Goal: Task Accomplishment & Management: Manage account settings

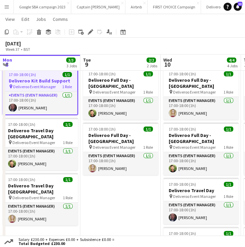
scroll to position [0, 210]
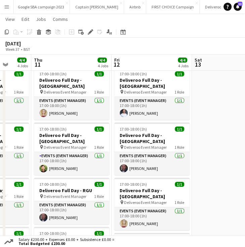
click at [5, 8] on app-icon "Menu" at bounding box center [6, 6] width 5 height 5
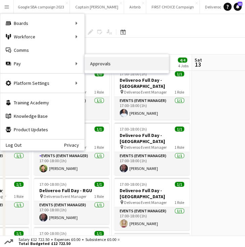
click at [96, 62] on link "Approvals" at bounding box center [127, 63] width 84 height 13
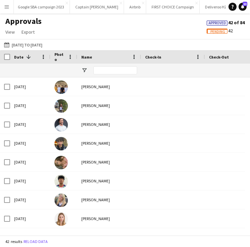
click at [217, 31] on span "Pending" at bounding box center [218, 32] width 15 height 4
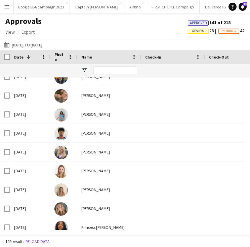
click at [196, 32] on span "Review" at bounding box center [198, 31] width 12 height 4
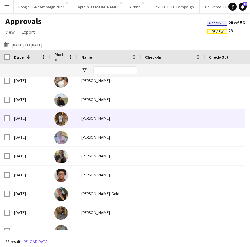
scroll to position [254, 0]
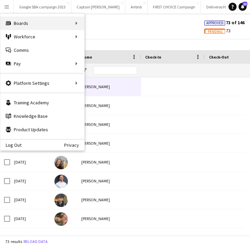
scroll to position [0, 112]
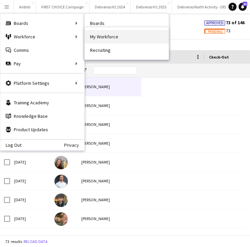
click at [91, 37] on link "My Workforce" at bounding box center [127, 36] width 84 height 13
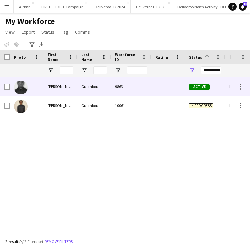
click at [146, 91] on div "9863" at bounding box center [131, 86] width 40 height 18
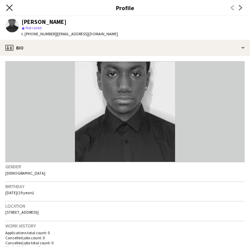
click at [7, 6] on icon "Close pop-in" at bounding box center [9, 7] width 6 height 6
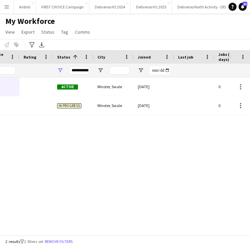
click at [123, 75] on div at bounding box center [120, 70] width 20 height 13
click at [120, 71] on input "City Filter Input" at bounding box center [120, 70] width 20 height 8
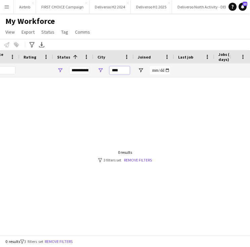
type input "****"
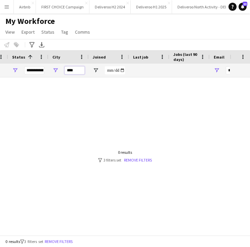
scroll to position [0, 199]
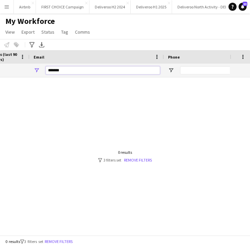
drag, startPoint x: 91, startPoint y: 71, endPoint x: 30, endPoint y: 73, distance: 61.2
click at [30, 73] on div "*******" at bounding box center [97, 70] width 135 height 13
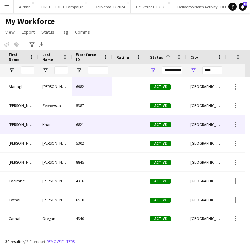
scroll to position [0, 20]
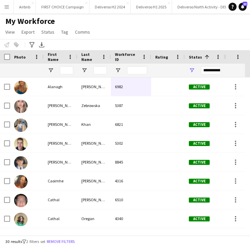
click at [165, 37] on div "My Workforce View Views Default view Deliveroo New view Update view Delete view…" at bounding box center [125, 27] width 250 height 23
click at [9, 7] on app-icon "Menu" at bounding box center [6, 6] width 5 height 5
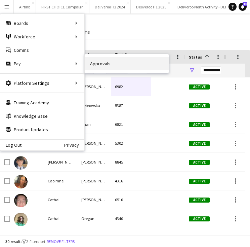
click at [103, 68] on link "Approvals" at bounding box center [127, 63] width 84 height 13
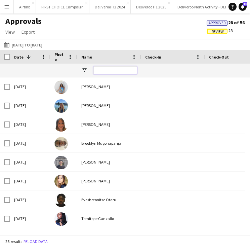
click at [114, 72] on input "Name Filter Input" at bounding box center [115, 70] width 44 height 8
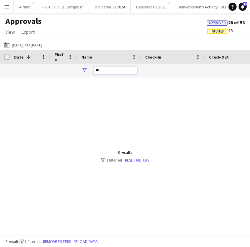
type input "*"
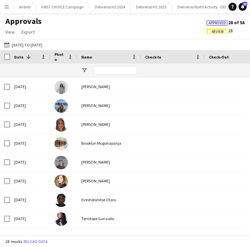
click at [212, 33] on span "Review" at bounding box center [218, 32] width 12 height 4
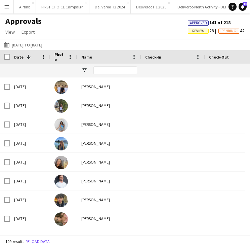
click at [226, 30] on span "Pending" at bounding box center [229, 31] width 15 height 4
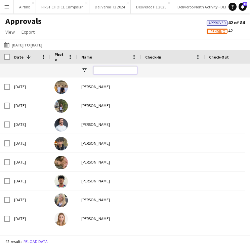
click at [113, 68] on input "Name Filter Input" at bounding box center [115, 70] width 44 height 8
type input "****"
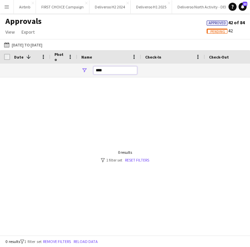
drag, startPoint x: 113, startPoint y: 68, endPoint x: 86, endPoint y: 69, distance: 26.3
click at [86, 69] on div "****" at bounding box center [109, 70] width 64 height 13
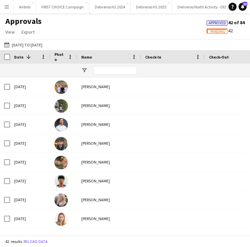
click at [218, 23] on span "Approved" at bounding box center [217, 23] width 17 height 4
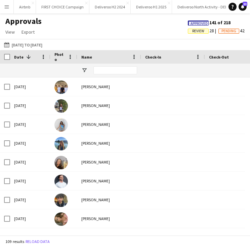
click at [199, 32] on span "Review" at bounding box center [198, 31] width 12 height 4
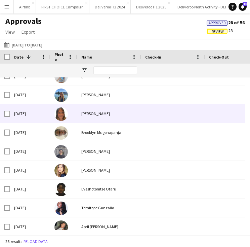
scroll to position [12, 0]
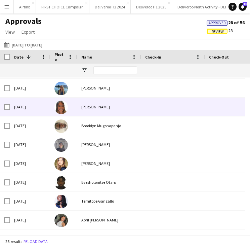
click at [128, 109] on div "[PERSON_NAME]" at bounding box center [109, 107] width 64 height 18
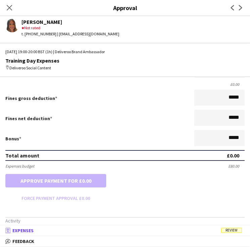
click at [222, 228] on mat-panel-title "receipt Expenses Review" at bounding box center [123, 230] width 247 height 6
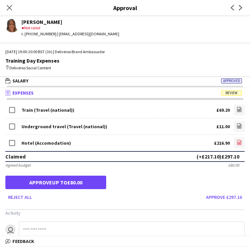
click at [234, 142] on link "file-image" at bounding box center [239, 143] width 11 height 11
click at [125, 124] on div "Underground travel (Travel (national)) £11.00 file-image" at bounding box center [124, 126] width 239 height 16
click at [237, 128] on app-icon "file-image" at bounding box center [239, 126] width 5 height 7
click at [222, 196] on button "Approve £80.20" at bounding box center [225, 197] width 39 height 11
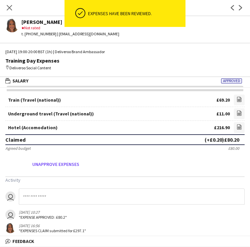
scroll to position [9, 0]
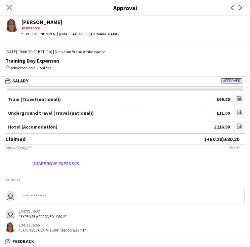
click at [15, 13] on div "Close pop-in" at bounding box center [9, 7] width 19 height 15
click at [10, 6] on icon "Close pop-in" at bounding box center [9, 7] width 6 height 6
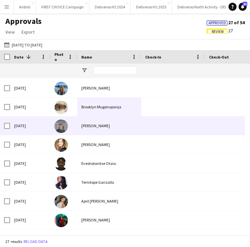
click at [94, 128] on div "[PERSON_NAME]" at bounding box center [109, 125] width 64 height 18
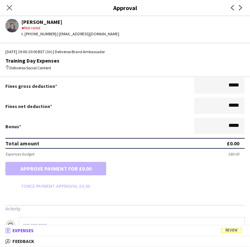
click at [155, 228] on mat-panel-title "receipt Expenses Review" at bounding box center [123, 230] width 247 height 6
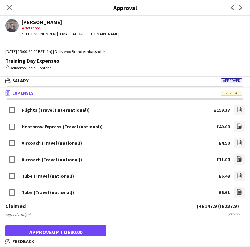
click at [130, 111] on div "Flights (Travel (international)) £159.37 file-image" at bounding box center [124, 110] width 239 height 15
click at [237, 109] on icon "file-image" at bounding box center [239, 109] width 5 height 5
click at [237, 127] on link "file-image" at bounding box center [239, 126] width 11 height 11
click at [237, 144] on icon at bounding box center [239, 142] width 4 height 5
click at [237, 158] on icon "file-image" at bounding box center [239, 158] width 5 height 5
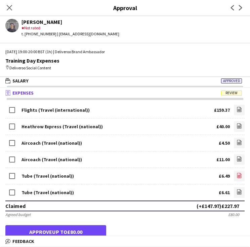
click at [234, 176] on link "file-image" at bounding box center [239, 175] width 11 height 11
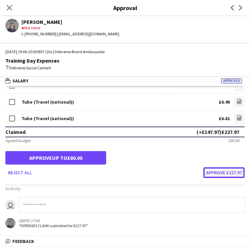
click at [218, 172] on button "Approve £227.97" at bounding box center [223, 172] width 41 height 11
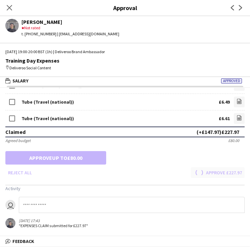
scroll to position [55, 0]
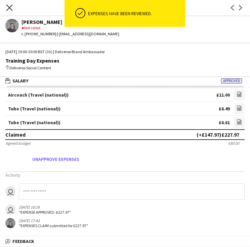
click at [7, 8] on icon "Close pop-in" at bounding box center [9, 7] width 6 height 6
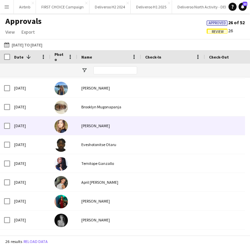
click at [94, 130] on div "[PERSON_NAME]" at bounding box center [109, 125] width 64 height 18
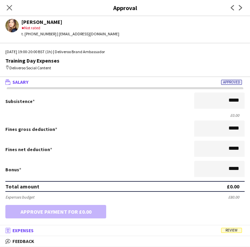
click at [226, 228] on span "Review" at bounding box center [231, 230] width 21 height 5
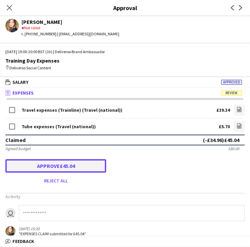
click at [71, 165] on button "Approve £45.04" at bounding box center [55, 165] width 101 height 13
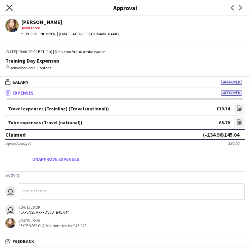
click at [6, 8] on icon "Close pop-in" at bounding box center [9, 7] width 6 height 6
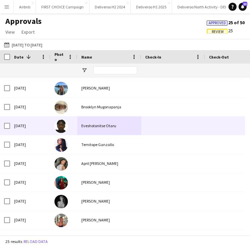
click at [90, 126] on div "Eveshotonitse Otaru" at bounding box center [109, 125] width 64 height 18
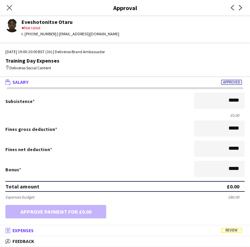
click at [210, 228] on mat-panel-title "receipt Expenses Review" at bounding box center [123, 230] width 247 height 6
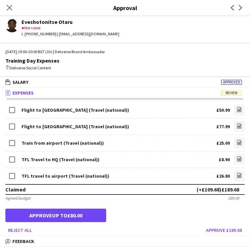
click at [128, 193] on div "Claimed (+£109.68) £189.68" at bounding box center [124, 189] width 239 height 11
click at [226, 230] on button "Approve £189.68" at bounding box center [223, 230] width 41 height 11
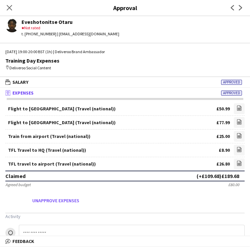
click at [1, 11] on div "Close pop-in" at bounding box center [9, 7] width 19 height 15
click at [7, 10] on icon at bounding box center [9, 7] width 6 height 6
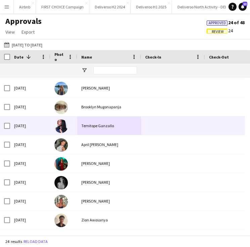
click at [98, 128] on div "Temitope Ganzallo" at bounding box center [109, 125] width 64 height 18
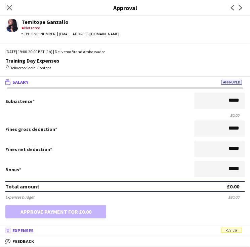
click at [221, 229] on span "Review" at bounding box center [231, 230] width 21 height 5
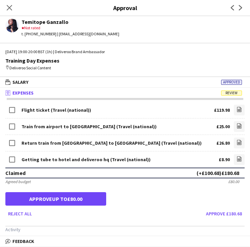
click at [154, 175] on div "Claimed (+£100.68) £180.68" at bounding box center [124, 172] width 239 height 11
click at [218, 217] on button "Approve £180.68" at bounding box center [223, 213] width 41 height 11
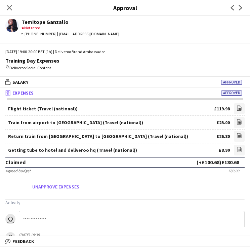
click at [147, 134] on div "Return train from London to Gatwick airport (Travel (national)) £26.80 file-ima…" at bounding box center [124, 136] width 239 height 14
click at [14, 8] on div "Close pop-in" at bounding box center [9, 7] width 19 height 15
click at [6, 7] on app-icon "Close pop-in" at bounding box center [10, 8] width 10 height 10
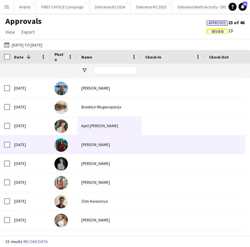
click at [84, 129] on div "April [PERSON_NAME]" at bounding box center [109, 125] width 64 height 18
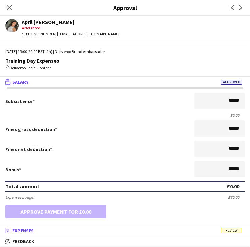
click at [222, 229] on span "Review" at bounding box center [231, 230] width 21 height 5
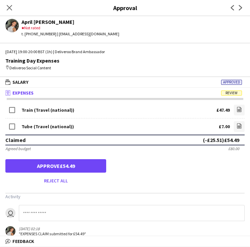
click at [158, 129] on div "Tube (Travel (national)) £7.00 file-image" at bounding box center [124, 126] width 239 height 16
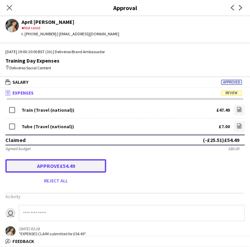
click at [89, 163] on button "Approve £54.49" at bounding box center [55, 165] width 101 height 13
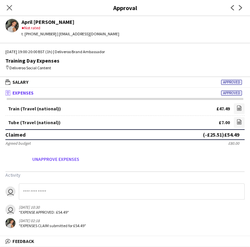
click at [4, 3] on div "Close pop-in" at bounding box center [9, 7] width 19 height 15
click at [8, 7] on icon at bounding box center [9, 7] width 6 height 6
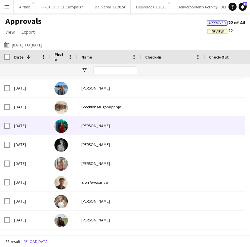
click at [97, 129] on div "[PERSON_NAME]" at bounding box center [109, 125] width 64 height 18
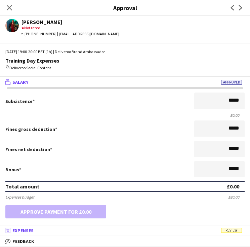
click at [207, 229] on mat-panel-title "receipt Expenses Review" at bounding box center [123, 230] width 247 height 6
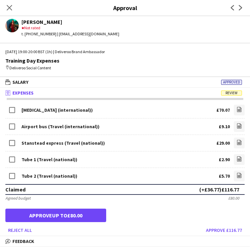
click at [120, 96] on mat-expansion-panel-header "receipt Expenses Review" at bounding box center [125, 93] width 250 height 10
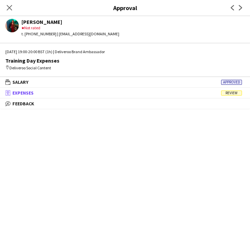
click at [74, 95] on mat-panel-title "receipt Expenses Review" at bounding box center [123, 93] width 247 height 6
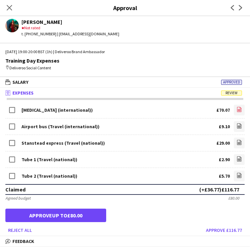
click at [234, 113] on link "file-image" at bounding box center [239, 110] width 11 height 11
click at [234, 128] on link "file-image" at bounding box center [239, 126] width 11 height 11
click at [238, 143] on icon at bounding box center [239, 143] width 3 height 2
click at [237, 144] on icon "file-image" at bounding box center [239, 142] width 5 height 5
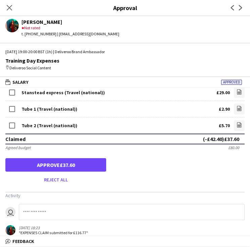
scroll to position [58, 0]
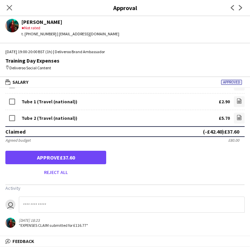
click at [58, 197] on input at bounding box center [132, 204] width 226 height 16
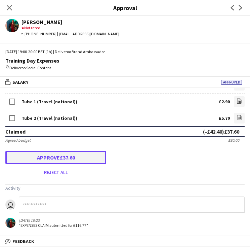
click at [66, 157] on button "Approve £37.60" at bounding box center [55, 157] width 101 height 13
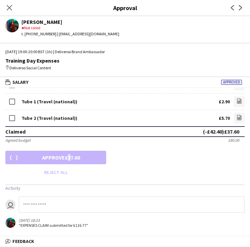
click at [66, 157] on form "Flight (Travel (international)) £70.07 file-image Airport bus (Travel (internat…" at bounding box center [125, 111] width 250 height 132
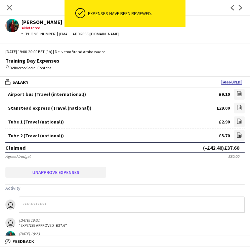
scroll to position [31, 0]
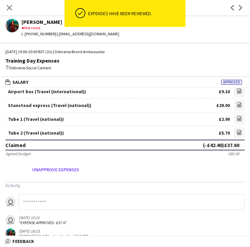
click at [43, 201] on input at bounding box center [132, 202] width 226 height 16
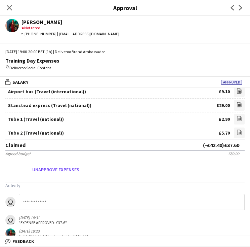
type input "*"
type input "**********"
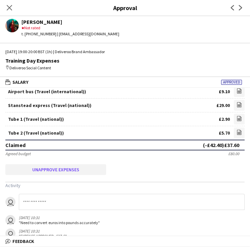
scroll to position [55, 0]
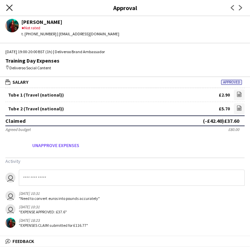
click at [8, 6] on icon "Close pop-in" at bounding box center [9, 7] width 6 height 6
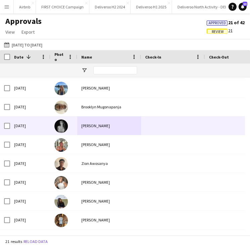
click at [89, 131] on div "[PERSON_NAME]" at bounding box center [109, 125] width 64 height 18
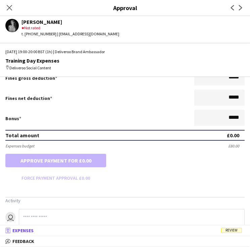
click at [211, 227] on mat-panel-title "receipt Expenses Review" at bounding box center [123, 230] width 247 height 6
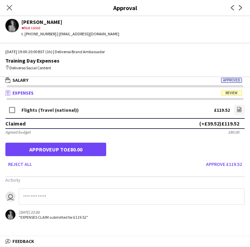
scroll to position [1, 0]
click at [222, 167] on button "Approve £119.52" at bounding box center [223, 164] width 41 height 11
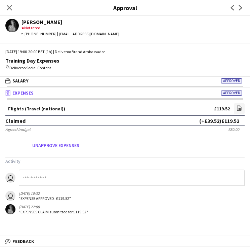
click at [93, 126] on form "Flights (Travel (national)) £119.52 file-image Claimed (+£39.52) £119.52 Agreed…" at bounding box center [125, 126] width 250 height 47
click at [10, 10] on icon "Close pop-in" at bounding box center [9, 7] width 6 height 6
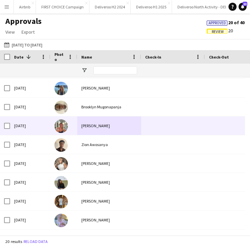
click at [104, 125] on div "[PERSON_NAME]" at bounding box center [109, 125] width 64 height 18
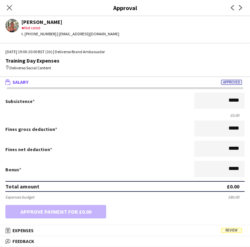
click at [126, 128] on div "Fines gross deduction *****" at bounding box center [124, 128] width 239 height 17
click at [212, 228] on mat-panel-title "receipt Expenses Review" at bounding box center [123, 230] width 247 height 6
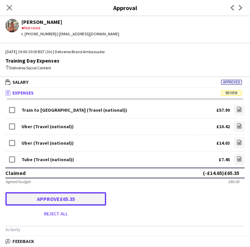
click at [78, 196] on button "Approve £65.35" at bounding box center [55, 198] width 101 height 13
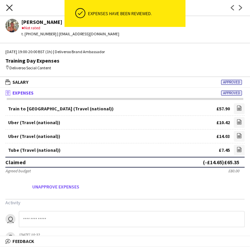
click at [10, 10] on icon "Close pop-in" at bounding box center [9, 7] width 6 height 6
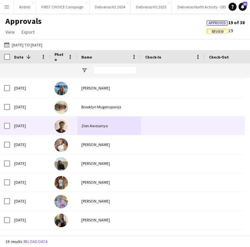
click at [105, 126] on div "Zion Awosanya" at bounding box center [109, 125] width 64 height 18
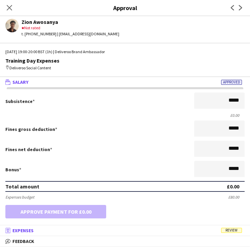
click at [171, 226] on mat-expansion-panel-header "receipt Expenses Review" at bounding box center [125, 230] width 250 height 10
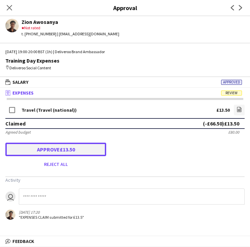
click at [94, 150] on button "Approve £13.50" at bounding box center [55, 149] width 101 height 13
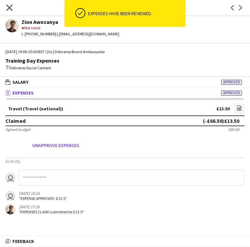
click at [7, 7] on icon "Close pop-in" at bounding box center [9, 7] width 6 height 6
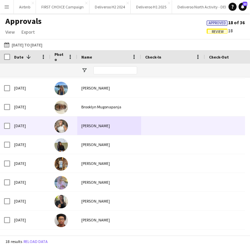
click at [83, 128] on div "[PERSON_NAME]" at bounding box center [109, 125] width 64 height 18
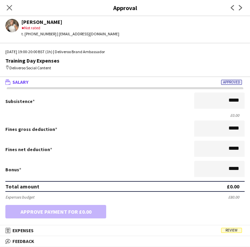
click at [86, 136] on div "Fines gross deduction *****" at bounding box center [124, 128] width 239 height 17
click at [203, 227] on mat-panel-title "receipt Expenses Review" at bounding box center [123, 230] width 247 height 6
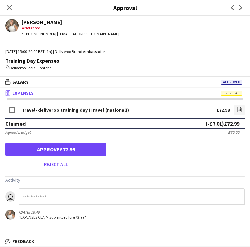
click at [167, 138] on form "Travel- deliveroo training day (Travel (national)) £72.99 file-image Claimed (-…" at bounding box center [125, 136] width 250 height 66
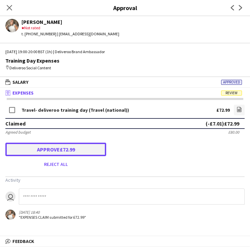
click at [75, 150] on button "Approve £72.99" at bounding box center [55, 149] width 101 height 13
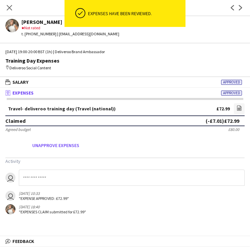
click at [15, 11] on div "Close pop-in" at bounding box center [9, 7] width 19 height 15
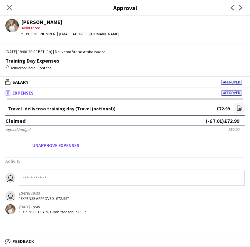
click at [4, 4] on div "Close pop-in" at bounding box center [9, 7] width 19 height 15
click at [3, 8] on div "Close pop-in" at bounding box center [9, 7] width 19 height 15
click at [6, 7] on app-icon "Close pop-in" at bounding box center [10, 8] width 10 height 10
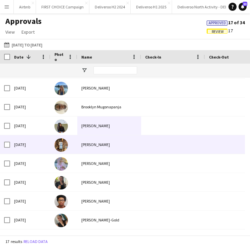
click at [108, 127] on div "[PERSON_NAME]" at bounding box center [109, 125] width 64 height 18
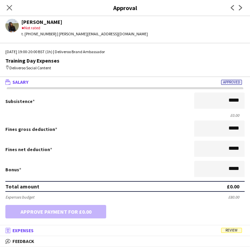
click at [222, 227] on mat-expansion-panel-header "receipt Expenses Review" at bounding box center [125, 230] width 250 height 10
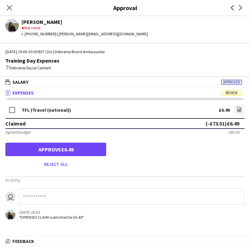
click at [133, 161] on div "Reject all" at bounding box center [124, 164] width 239 height 11
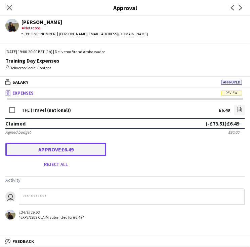
click at [87, 151] on button "Approve £6.49" at bounding box center [55, 149] width 101 height 13
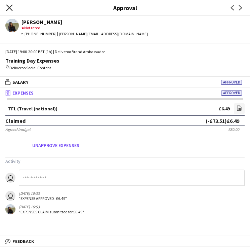
click at [11, 7] on icon "Close pop-in" at bounding box center [9, 7] width 6 height 6
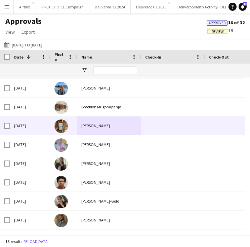
click at [78, 129] on div "[PERSON_NAME]" at bounding box center [109, 125] width 64 height 18
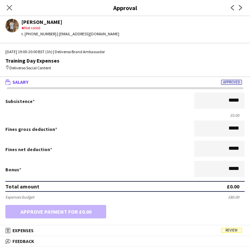
click at [68, 188] on div "Total amount £0.00" at bounding box center [124, 186] width 239 height 11
click at [202, 228] on mat-panel-title "receipt Expenses Review" at bounding box center [123, 230] width 247 height 6
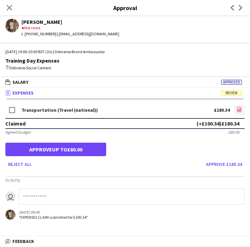
click at [239, 111] on icon at bounding box center [239, 109] width 4 height 5
click at [137, 167] on div "Reject all Approve £180.34" at bounding box center [124, 164] width 239 height 11
click at [217, 167] on button "Approve £180.34" at bounding box center [223, 164] width 41 height 11
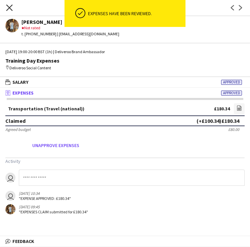
click at [11, 8] on icon "Close pop-in" at bounding box center [9, 7] width 6 height 6
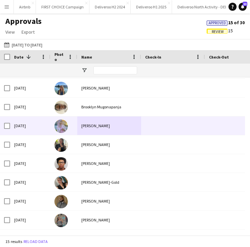
click at [80, 128] on div "[PERSON_NAME]" at bounding box center [109, 125] width 64 height 18
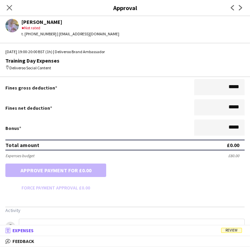
click at [160, 230] on mat-panel-title "receipt Expenses Review" at bounding box center [123, 230] width 247 height 6
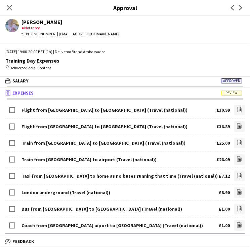
click at [153, 153] on div "Train from Liverpool Street to airport (Travel (national)) £26.09 file-image" at bounding box center [124, 159] width 239 height 16
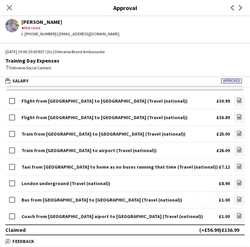
scroll to position [0, 0]
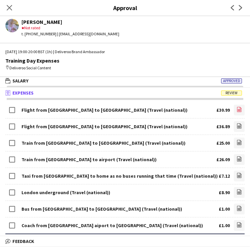
click at [237, 110] on icon "file-image" at bounding box center [239, 109] width 5 height 5
click at [155, 93] on mat-panel-title "receipt Expenses Review" at bounding box center [123, 93] width 247 height 6
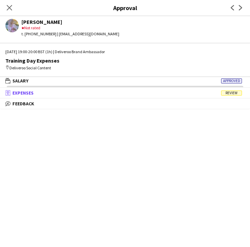
click at [155, 93] on mat-panel-title "receipt Expenses Review" at bounding box center [123, 93] width 247 height 6
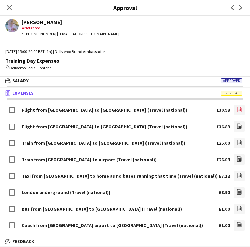
click at [238, 109] on icon at bounding box center [239, 110] width 3 height 2
click at [234, 125] on link "file-image" at bounding box center [239, 126] width 11 height 11
click at [237, 141] on icon "file-image" at bounding box center [239, 142] width 5 height 5
click at [237, 157] on icon at bounding box center [239, 158] width 4 height 5
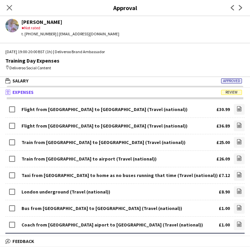
scroll to position [23, 0]
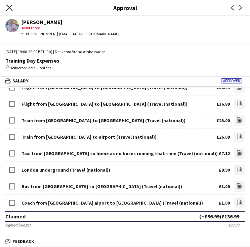
click at [8, 8] on icon "Close pop-in" at bounding box center [9, 7] width 6 height 6
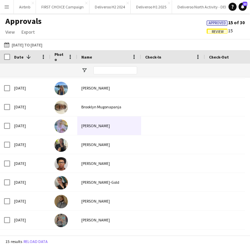
click at [9, 6] on button "Menu" at bounding box center [6, 6] width 13 height 13
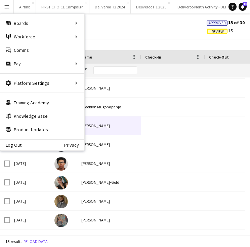
click at [116, 29] on div "Approvals View Customise view Customise filters Reset Filters Reset View Reset …" at bounding box center [125, 27] width 250 height 23
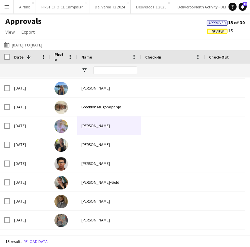
click at [5, 7] on app-icon "Menu" at bounding box center [6, 6] width 5 height 5
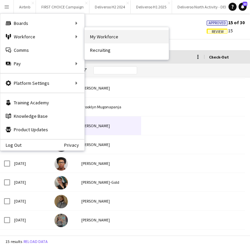
click at [111, 34] on link "My Workforce" at bounding box center [127, 36] width 84 height 13
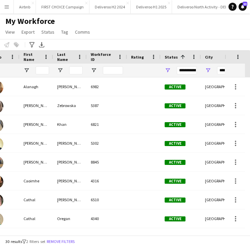
scroll to position [0, 101]
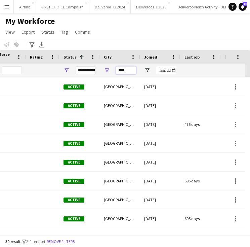
click at [128, 70] on input "****" at bounding box center [126, 70] width 20 height 8
click at [121, 71] on input "****" at bounding box center [126, 70] width 20 height 8
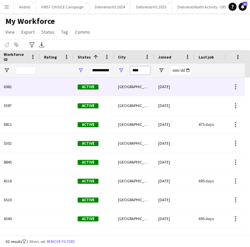
type input "****"
click at [117, 87] on div "Cork" at bounding box center [134, 86] width 40 height 18
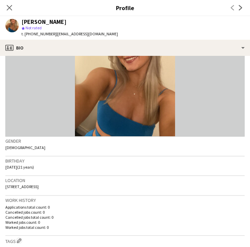
drag, startPoint x: 43, startPoint y: 166, endPoint x: 4, endPoint y: 170, distance: 39.2
click at [4, 170] on app-crew-profile-bio "Gender Female Birthday 09-11-2003 (21 years) Location The Lough, Cork, T12 YEF2…" at bounding box center [125, 151] width 250 height 191
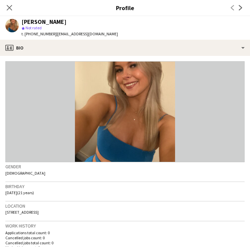
drag, startPoint x: 52, startPoint y: 34, endPoint x: 15, endPoint y: 34, distance: 37.3
click at [15, 34] on div "Alanagh Obrien star Not rated t. +3530873399380 | alanaghob123@gmail.com" at bounding box center [61, 28] width 123 height 24
click at [31, 35] on span "t. +3530873399380" at bounding box center [39, 33] width 35 height 5
drag, startPoint x: 51, startPoint y: 35, endPoint x: 26, endPoint y: 34, distance: 25.6
click at [26, 34] on span "t. +3530873399380" at bounding box center [39, 33] width 35 height 5
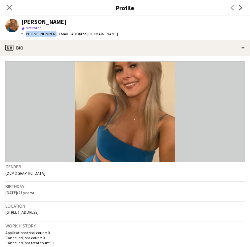
click at [51, 34] on span "t. +3530873399380" at bounding box center [39, 33] width 35 height 5
click at [11, 10] on icon at bounding box center [9, 7] width 6 height 6
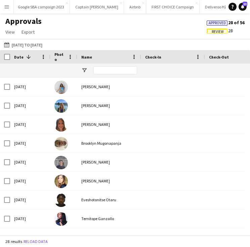
click at [219, 30] on span "Review" at bounding box center [218, 32] width 12 height 4
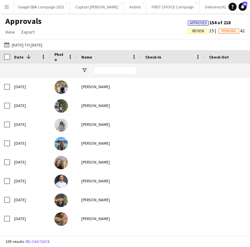
click at [9, 10] on button "Menu" at bounding box center [6, 6] width 13 height 13
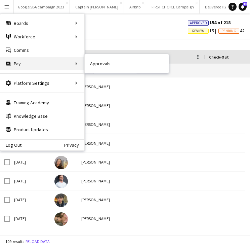
click at [38, 68] on div "Pay Pay" at bounding box center [42, 63] width 84 height 13
click at [70, 60] on div "Pay Pay" at bounding box center [42, 63] width 84 height 13
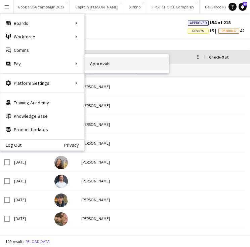
click at [95, 61] on link "Approvals" at bounding box center [127, 63] width 84 height 13
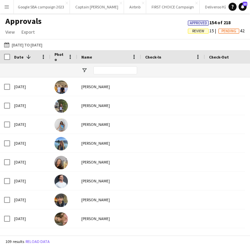
click at [199, 31] on span "Review" at bounding box center [198, 31] width 12 height 4
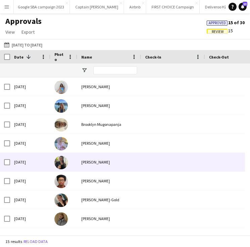
scroll to position [36, 0]
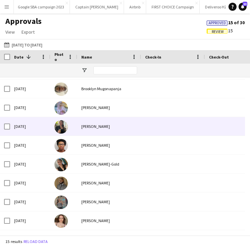
click at [98, 105] on div "[PERSON_NAME]" at bounding box center [109, 107] width 64 height 18
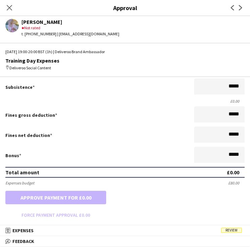
scroll to position [0, 0]
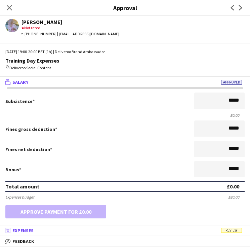
click at [234, 233] on mat-panel-title "receipt Expenses Review" at bounding box center [123, 230] width 247 height 6
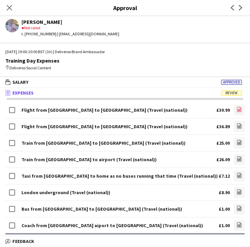
click at [237, 109] on icon "file-image" at bounding box center [239, 109] width 5 height 5
click at [237, 111] on icon "file-image" at bounding box center [239, 109] width 5 height 5
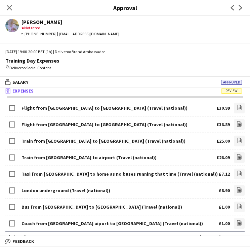
scroll to position [8, 0]
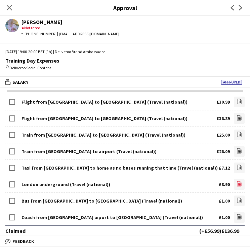
drag, startPoint x: 184, startPoint y: 168, endPoint x: 230, endPoint y: 184, distance: 48.6
click at [234, 184] on link "file-image" at bounding box center [239, 184] width 11 height 11
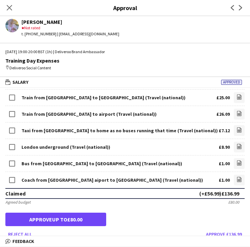
scroll to position [44, 0]
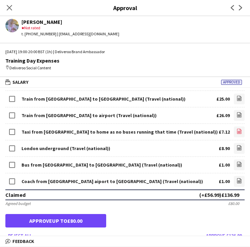
click at [234, 131] on link "file-image" at bounding box center [239, 131] width 11 height 11
drag, startPoint x: 100, startPoint y: 132, endPoint x: 163, endPoint y: 131, distance: 63.2
click at [163, 131] on div "Taxi from Dundee city centre to home as no buses running that time (Travel (nat…" at bounding box center [120, 131] width 196 height 5
click at [170, 69] on div "map-marker Deliveroo Social Content" at bounding box center [124, 68] width 239 height 6
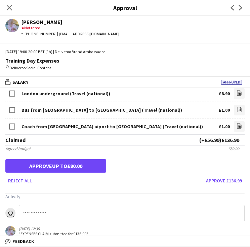
scroll to position [99, 0]
